Goal: Information Seeking & Learning: Check status

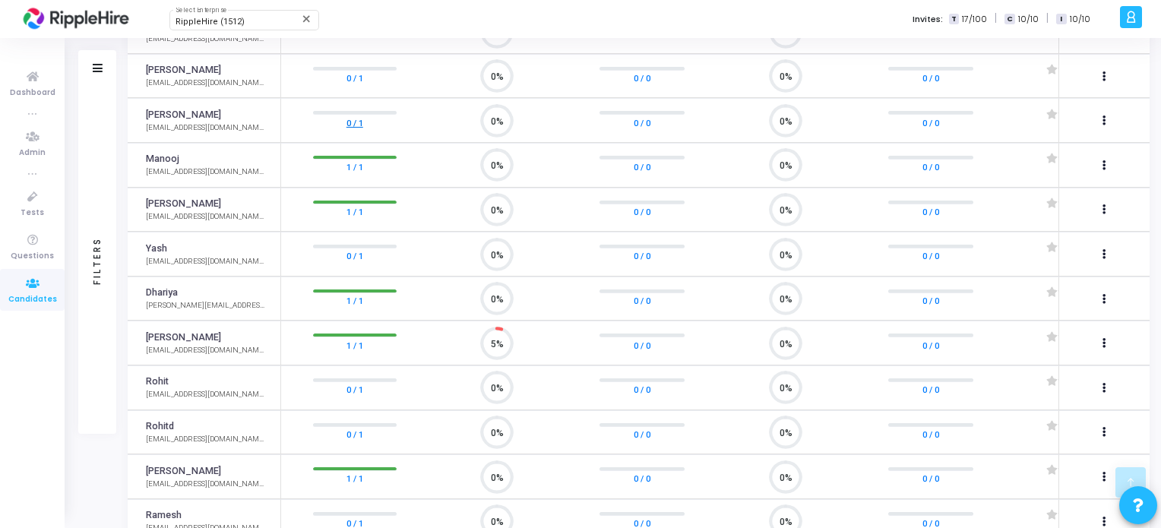
click at [354, 116] on link "0 / 1" at bounding box center [354, 122] width 17 height 15
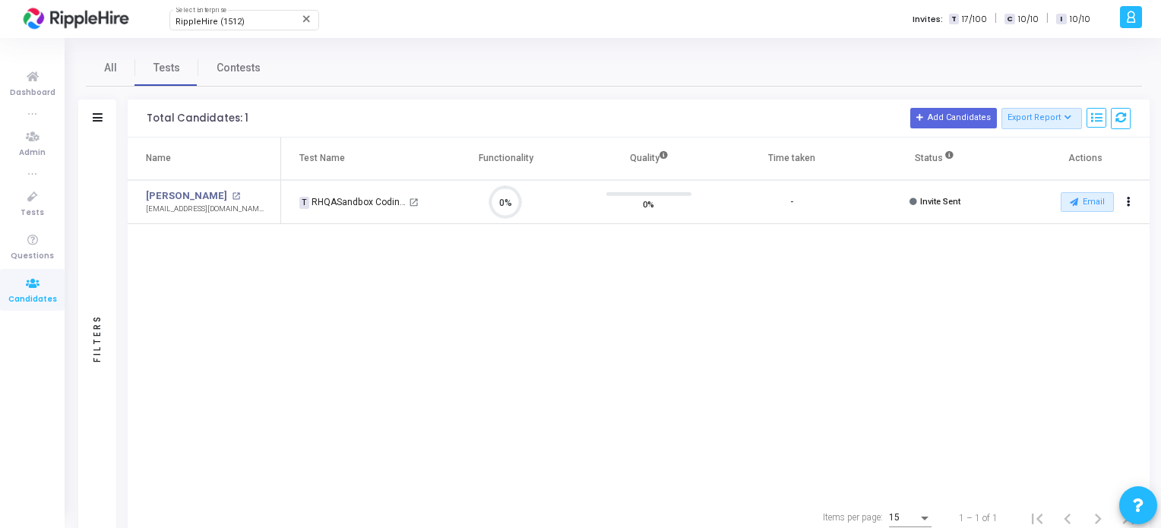
scroll to position [6, 6]
click at [415, 200] on mat-icon "open_in_new" at bounding box center [414, 202] width 10 height 10
click at [182, 190] on div "Rajesh open_in_new" at bounding box center [205, 195] width 119 height 15
click at [183, 201] on div "Rajesh open_in_new" at bounding box center [205, 195] width 119 height 15
click at [232, 195] on mat-icon "open_in_new" at bounding box center [236, 196] width 8 height 8
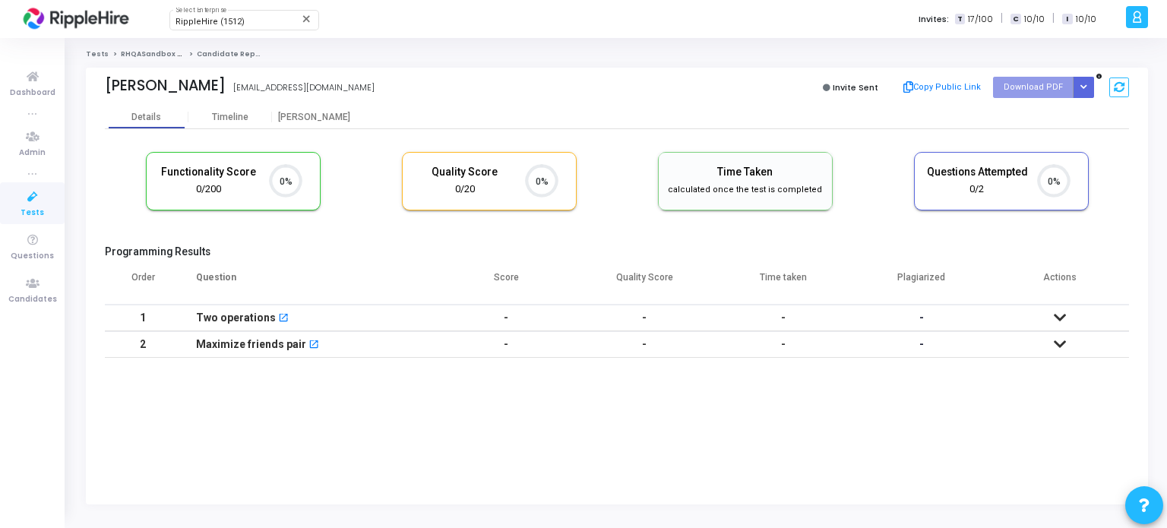
scroll to position [6, 6]
click at [234, 120] on div "Timeline" at bounding box center [230, 117] width 36 height 11
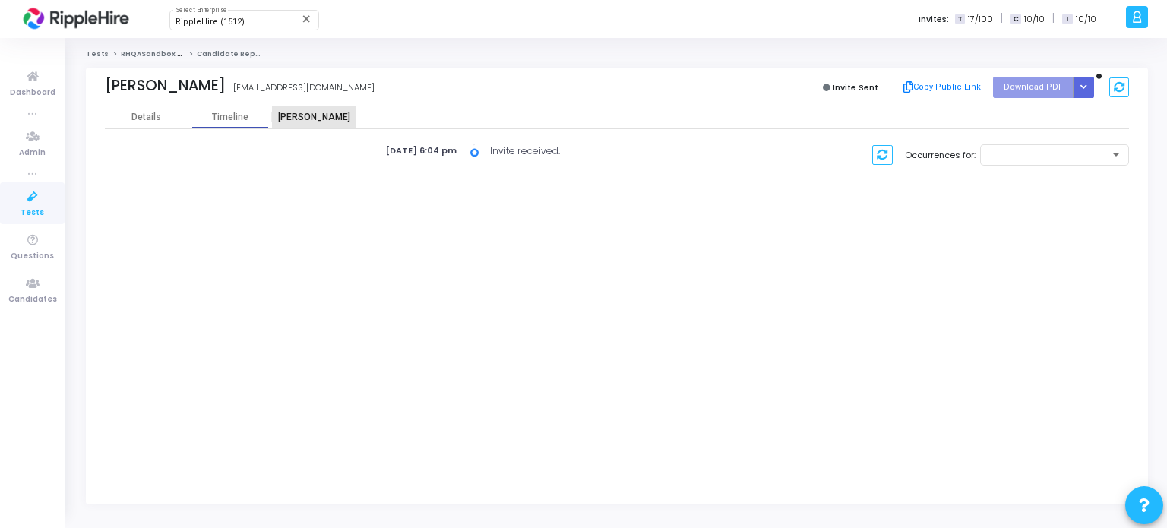
click at [316, 115] on div "[PERSON_NAME]" at bounding box center [314, 117] width 84 height 11
